Goal: Information Seeking & Learning: Check status

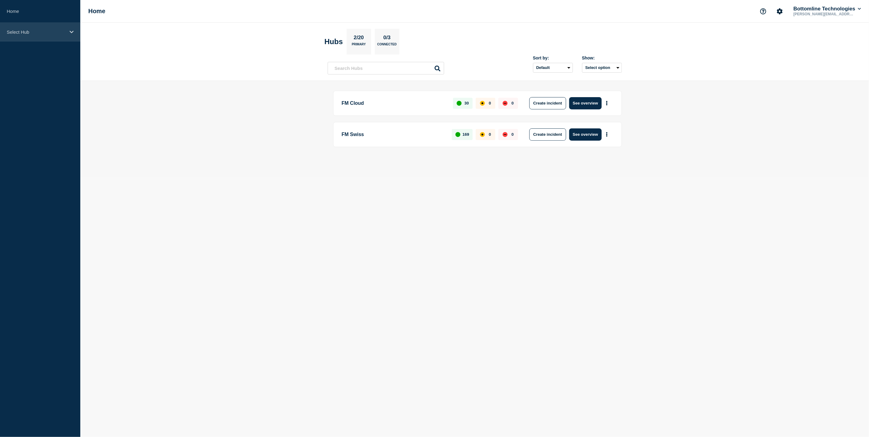
click at [35, 30] on p "Select Hub" at bounding box center [36, 31] width 59 height 5
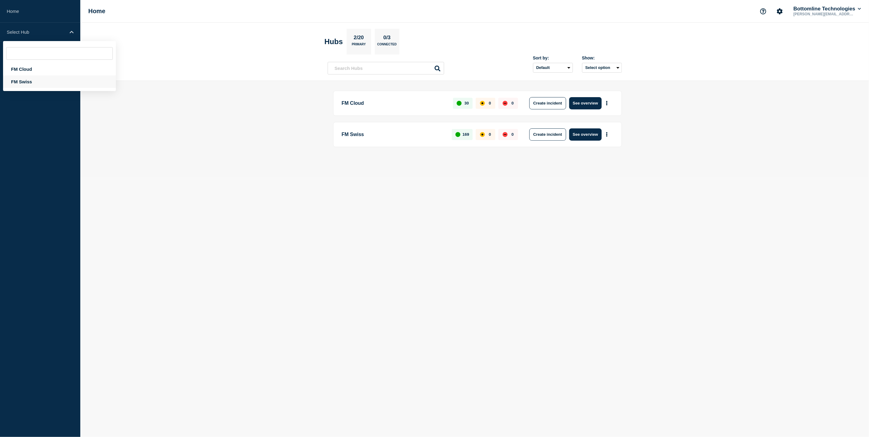
click at [23, 82] on div "FM Swiss" at bounding box center [59, 81] width 113 height 13
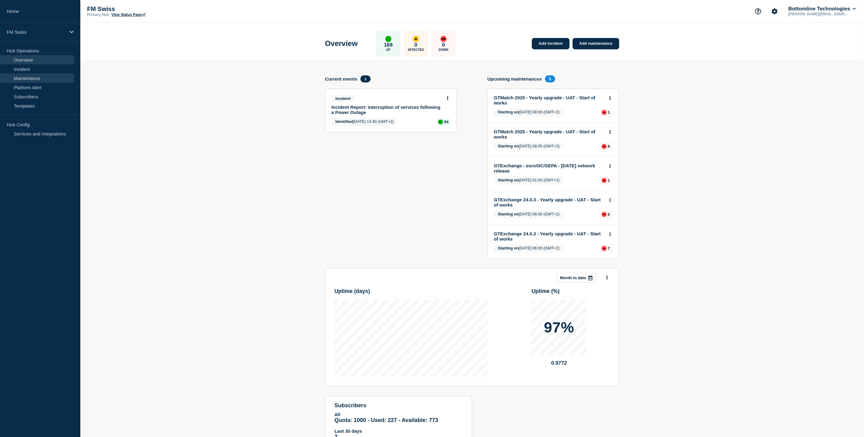
click at [31, 76] on link "Maintenance" at bounding box center [37, 78] width 74 height 9
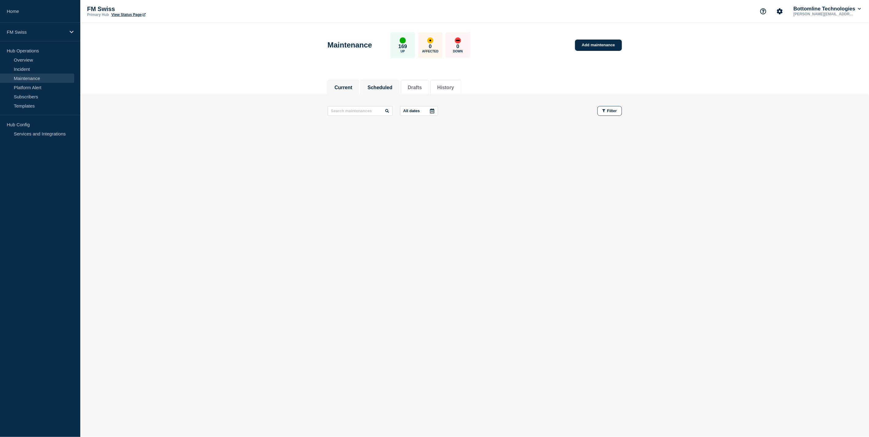
click at [386, 85] on button "Scheduled" at bounding box center [380, 88] width 25 height 6
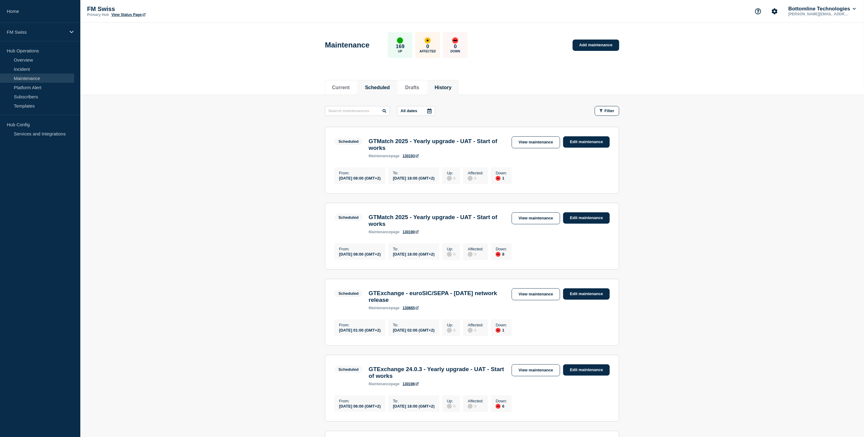
click at [452, 88] on button "History" at bounding box center [443, 88] width 17 height 6
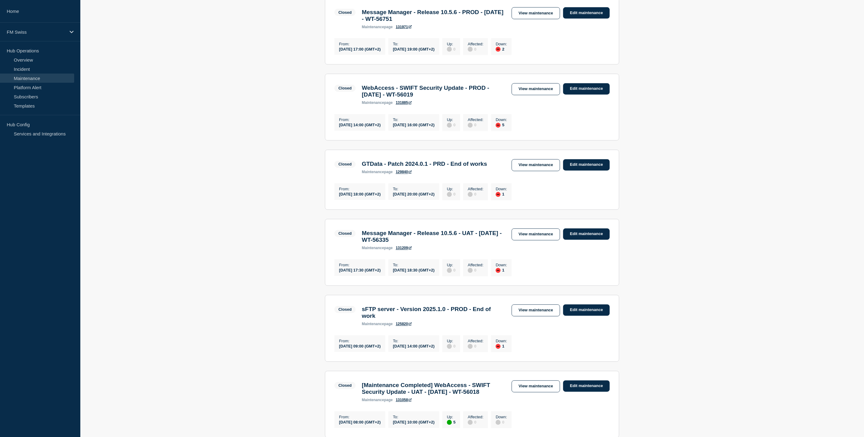
scroll to position [443, 0]
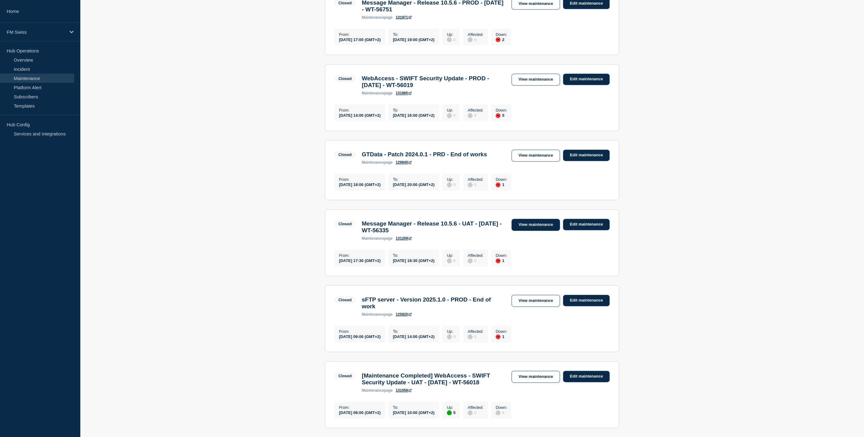
click at [535, 231] on link "View maintenance" at bounding box center [536, 225] width 48 height 12
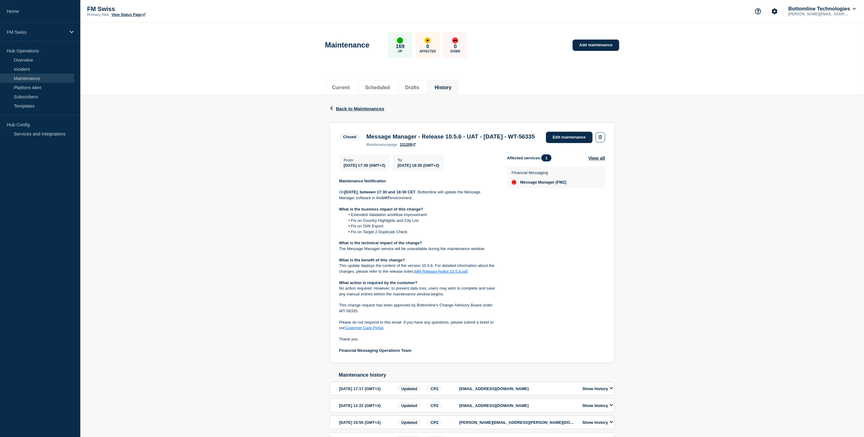
click at [454, 274] on link "MM Release-Notes 10.5.6.pdf" at bounding box center [441, 271] width 53 height 5
click at [348, 109] on span "Back to Maintenances" at bounding box center [360, 108] width 48 height 5
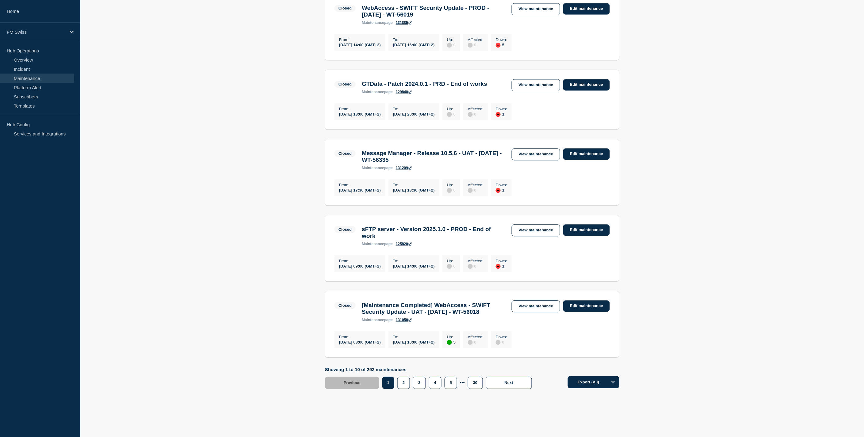
scroll to position [569, 0]
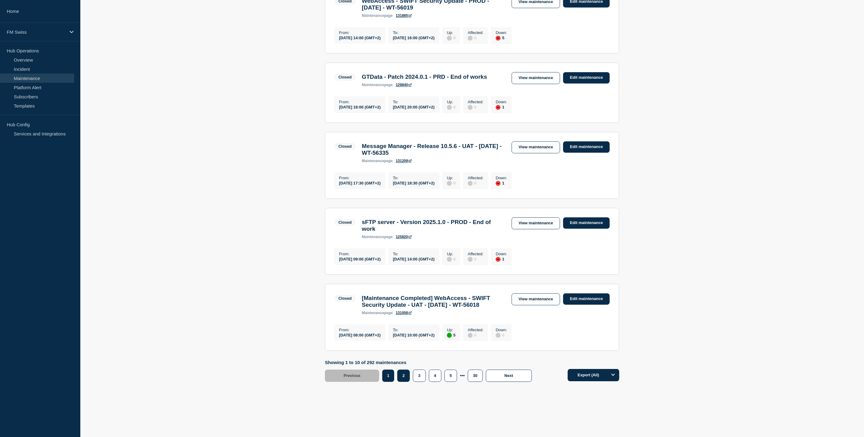
click at [404, 377] on button "2" at bounding box center [403, 376] width 13 height 12
